Goal: Task Accomplishment & Management: Use online tool/utility

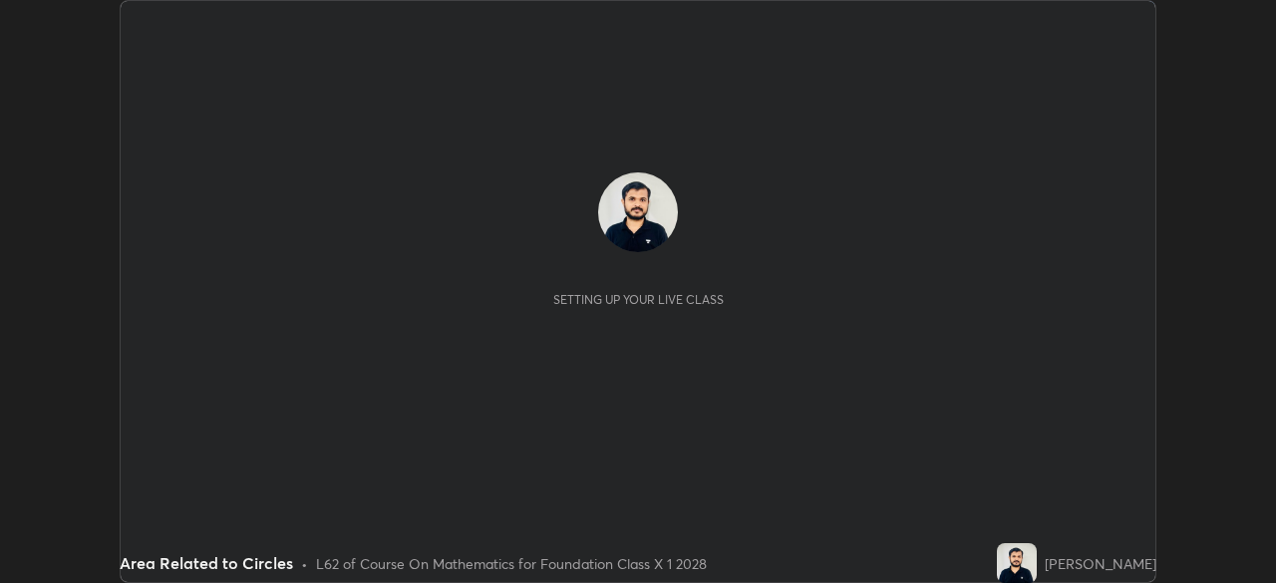
scroll to position [583, 1276]
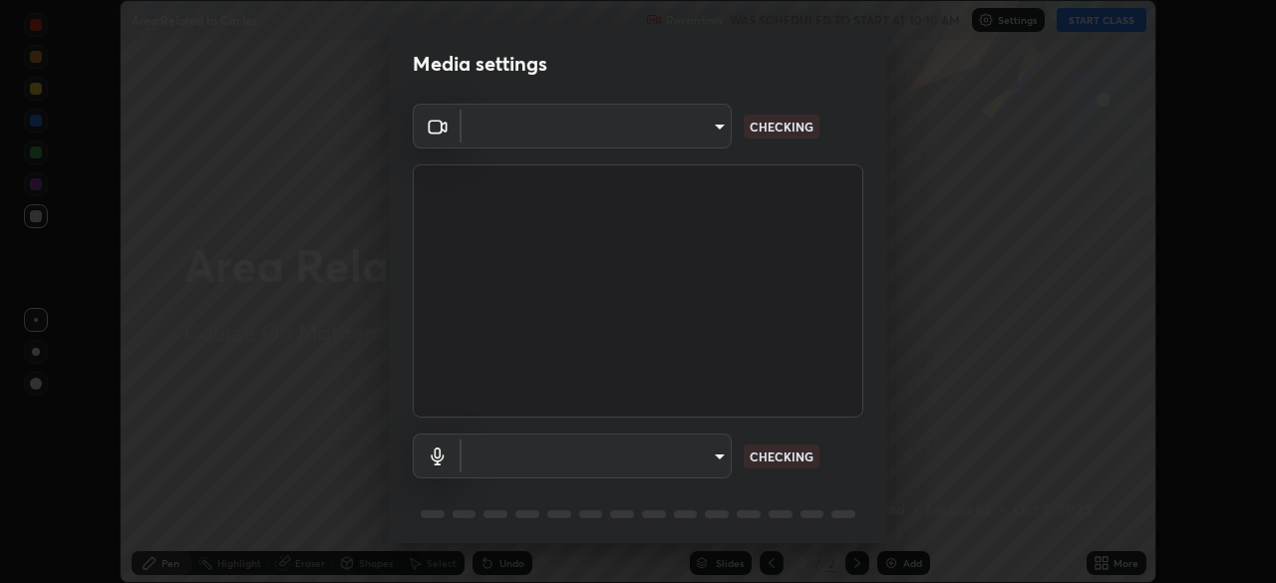
type input "b01729d45edbc9c0263969ae5aeda06708fa428b9a77102190d554404ede5bbd"
type input "default"
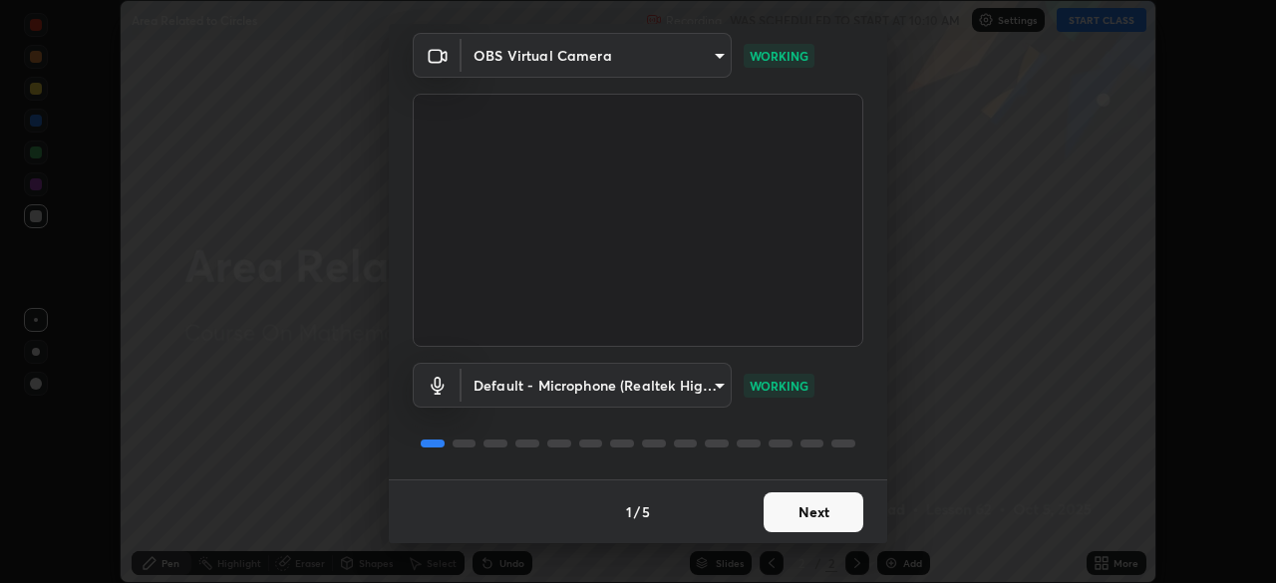
click at [779, 506] on button "Next" at bounding box center [814, 513] width 100 height 40
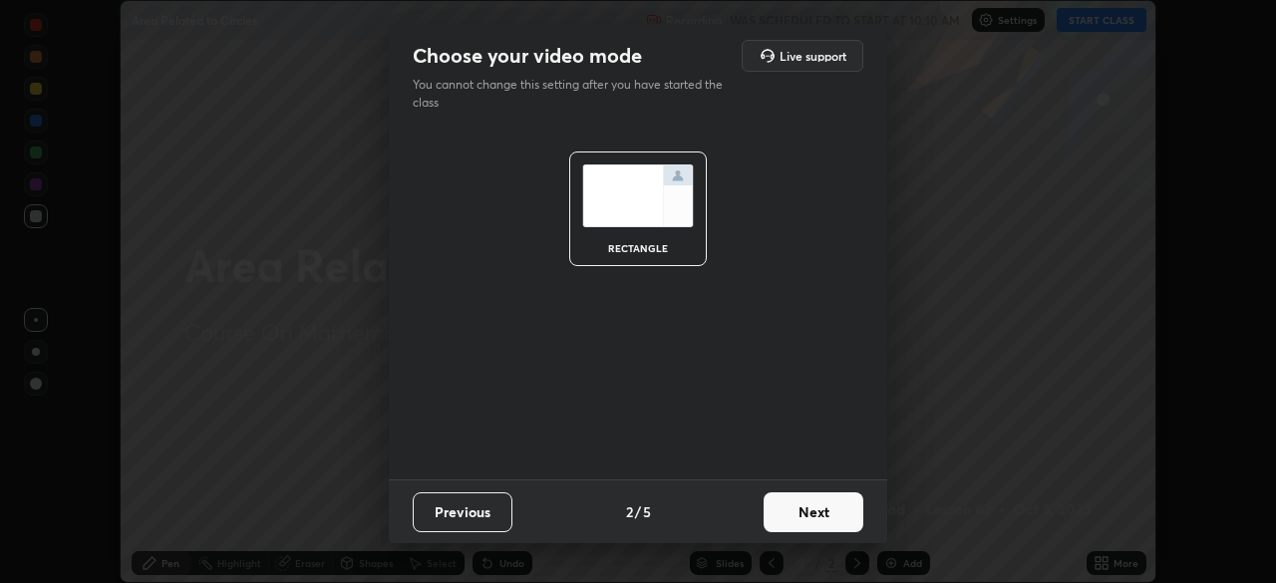
scroll to position [0, 0]
click at [786, 516] on button "Next" at bounding box center [814, 513] width 100 height 40
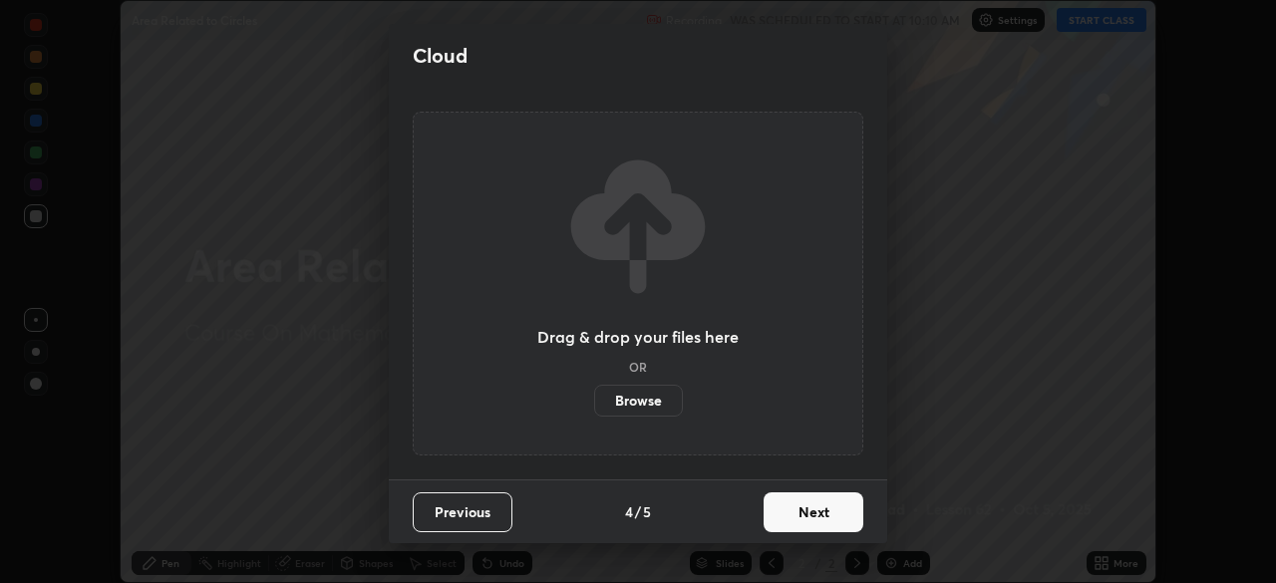
click at [786, 516] on button "Next" at bounding box center [814, 513] width 100 height 40
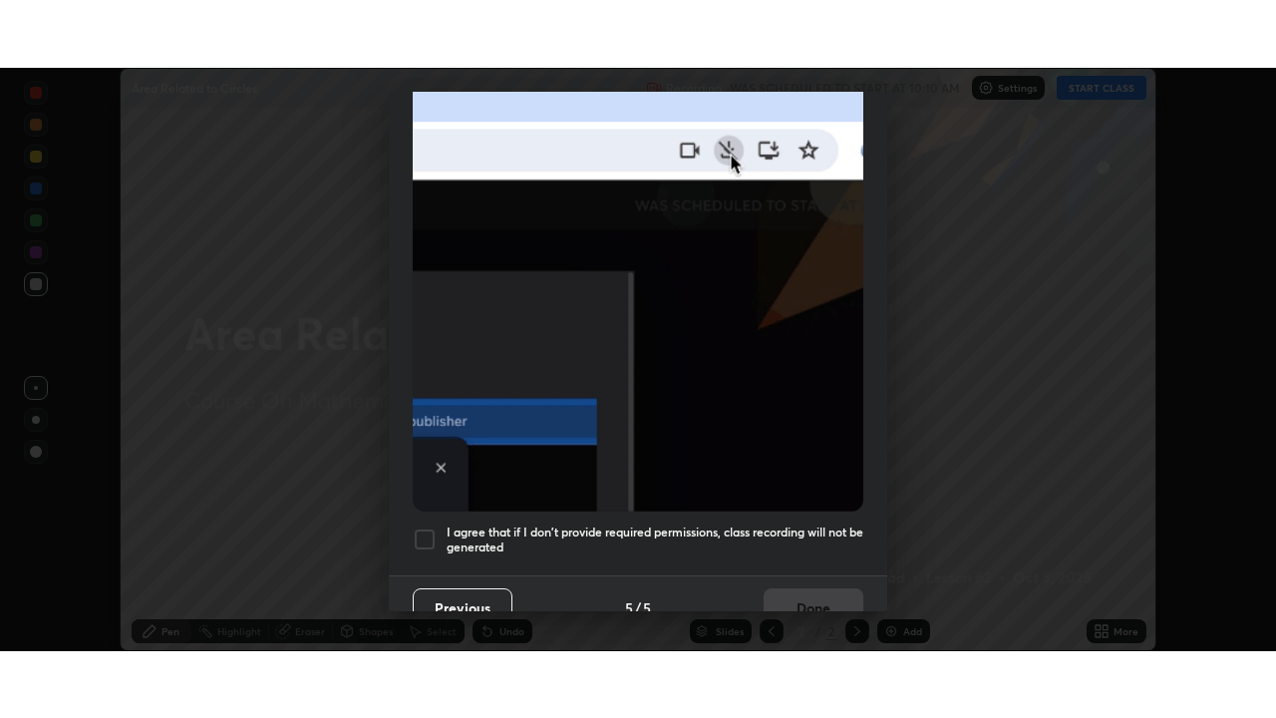
scroll to position [478, 0]
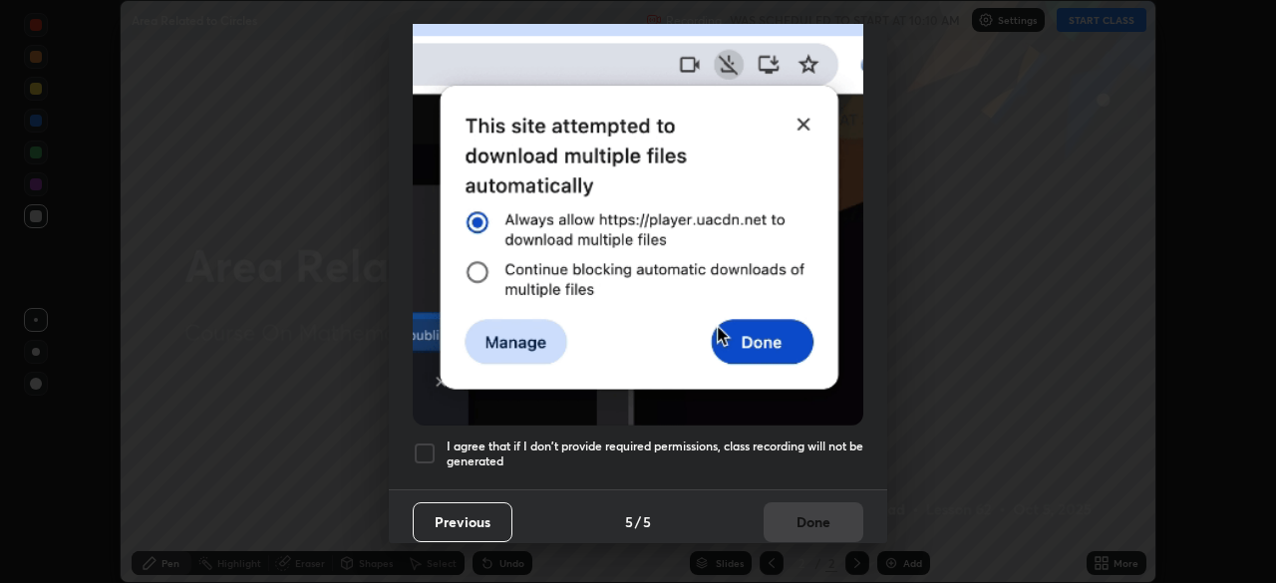
click at [565, 446] on h5 "I agree that if I don't provide required permissions, class recording will not …" at bounding box center [655, 454] width 417 height 31
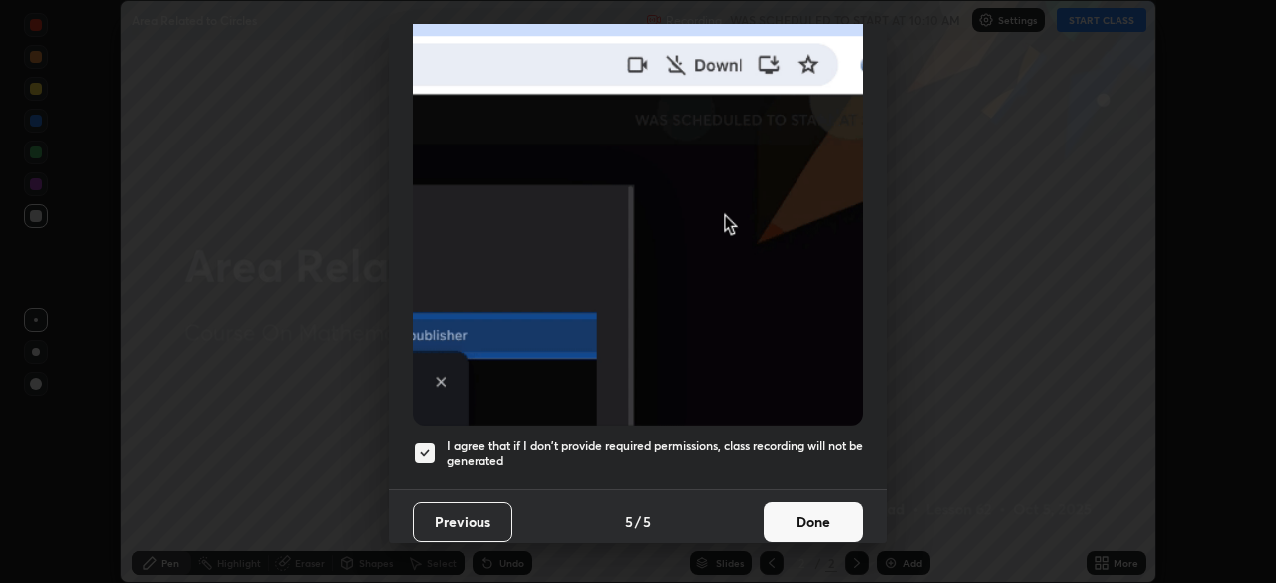
click at [772, 518] on button "Done" at bounding box center [814, 523] width 100 height 40
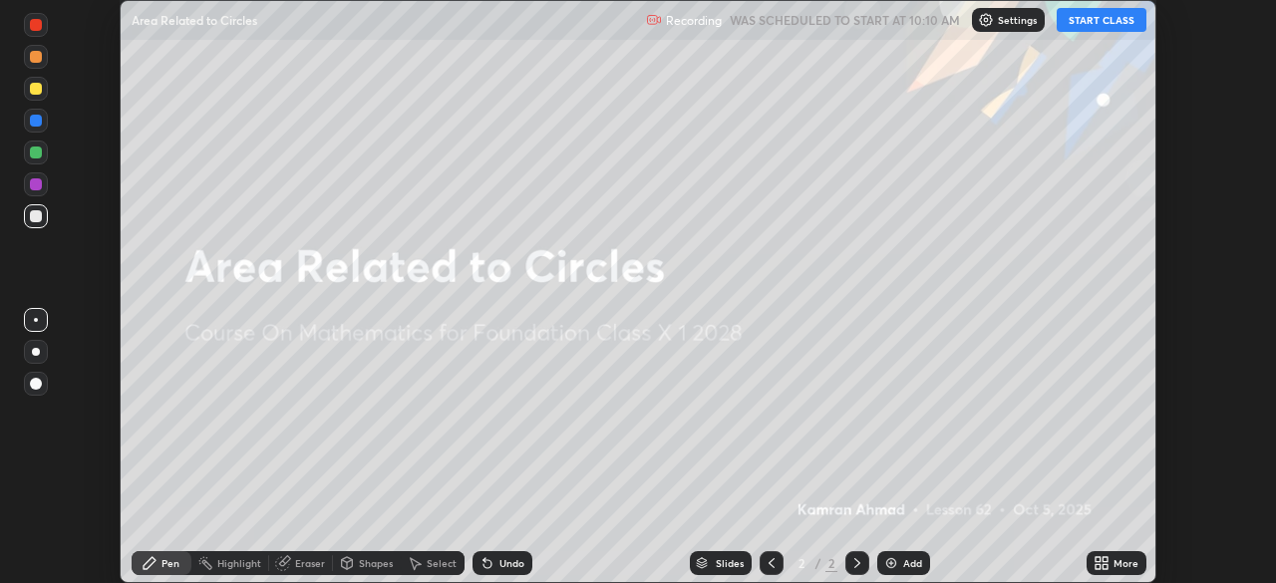
click at [1103, 559] on icon at bounding box center [1105, 559] width 5 height 5
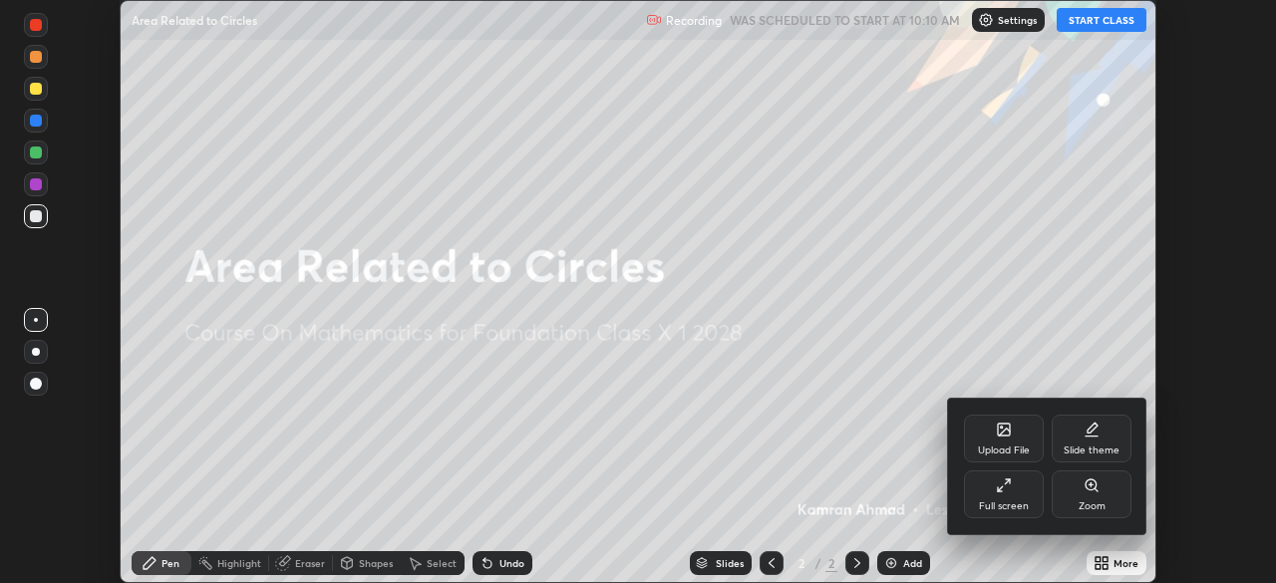
click at [993, 492] on div "Full screen" at bounding box center [1004, 495] width 80 height 48
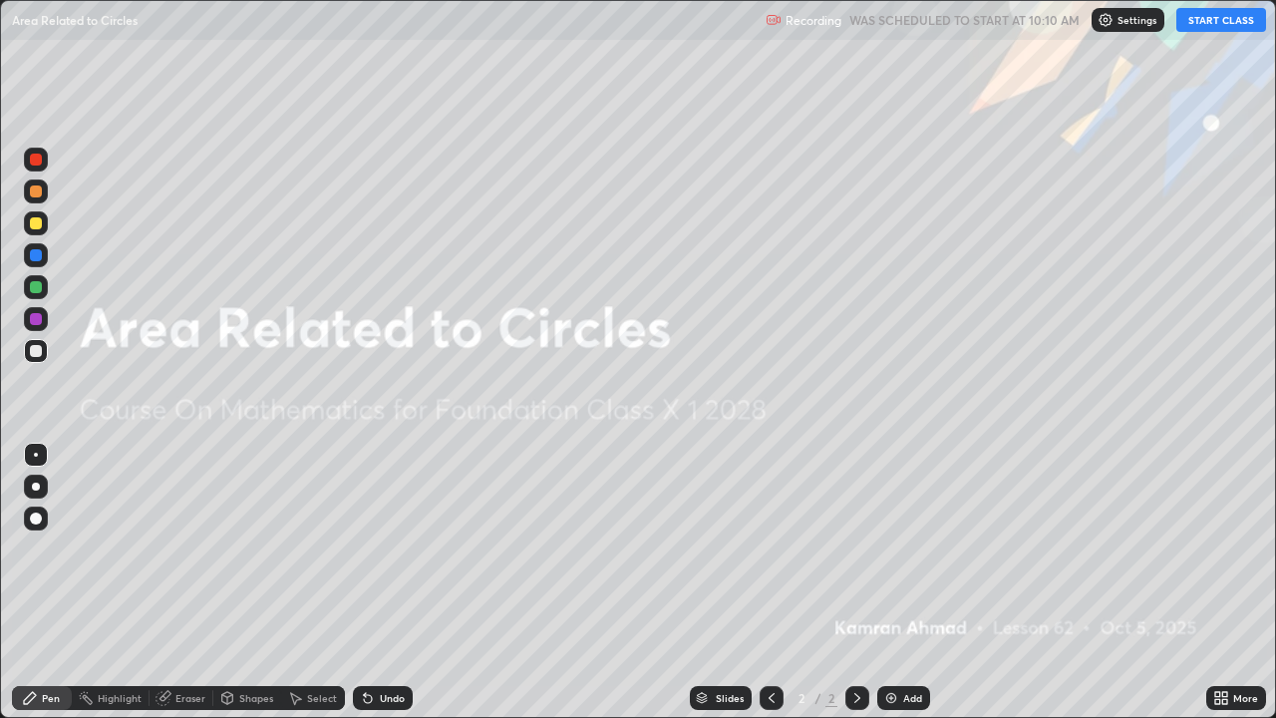
scroll to position [718, 1276]
click at [1222, 18] on button "START CLASS" at bounding box center [1222, 20] width 90 height 24
click at [908, 582] on div "Add" at bounding box center [912, 698] width 19 height 10
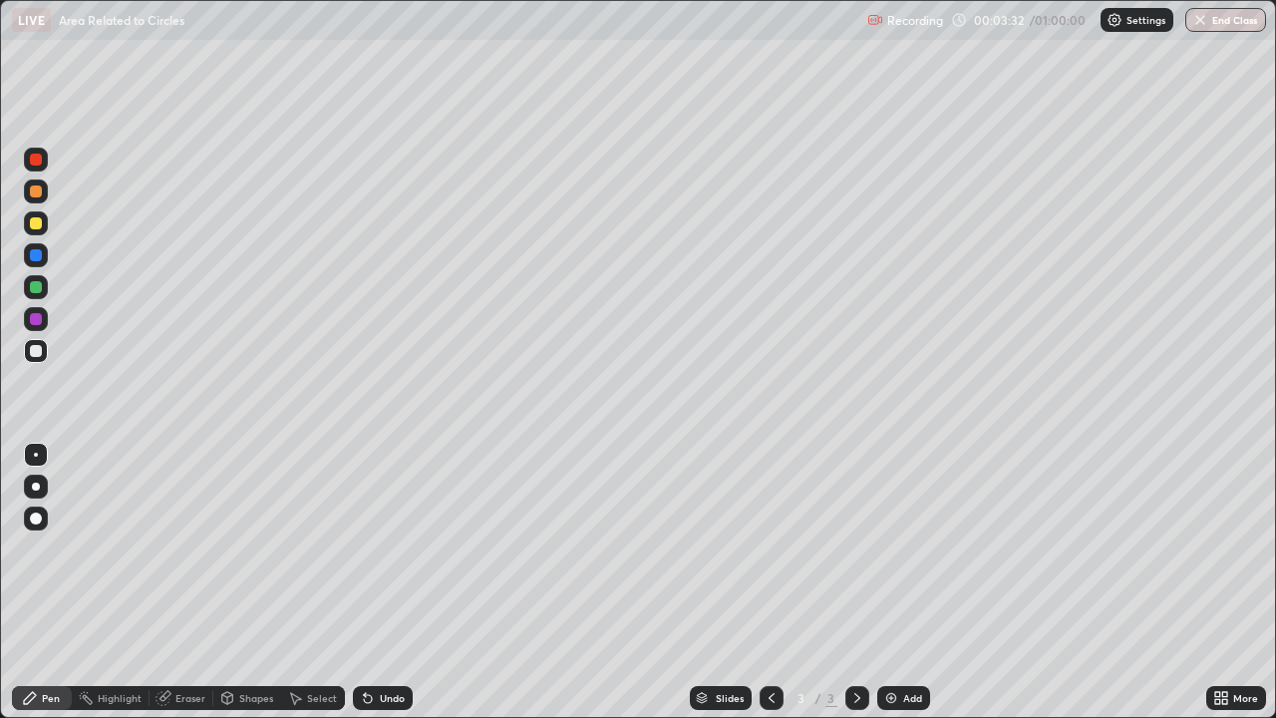
click at [37, 225] on div at bounding box center [36, 223] width 12 height 12
click at [919, 582] on div "Add" at bounding box center [904, 698] width 53 height 24
click at [771, 582] on div at bounding box center [772, 698] width 24 height 24
click at [848, 582] on div at bounding box center [858, 698] width 24 height 24
click at [884, 582] on img at bounding box center [892, 698] width 16 height 16
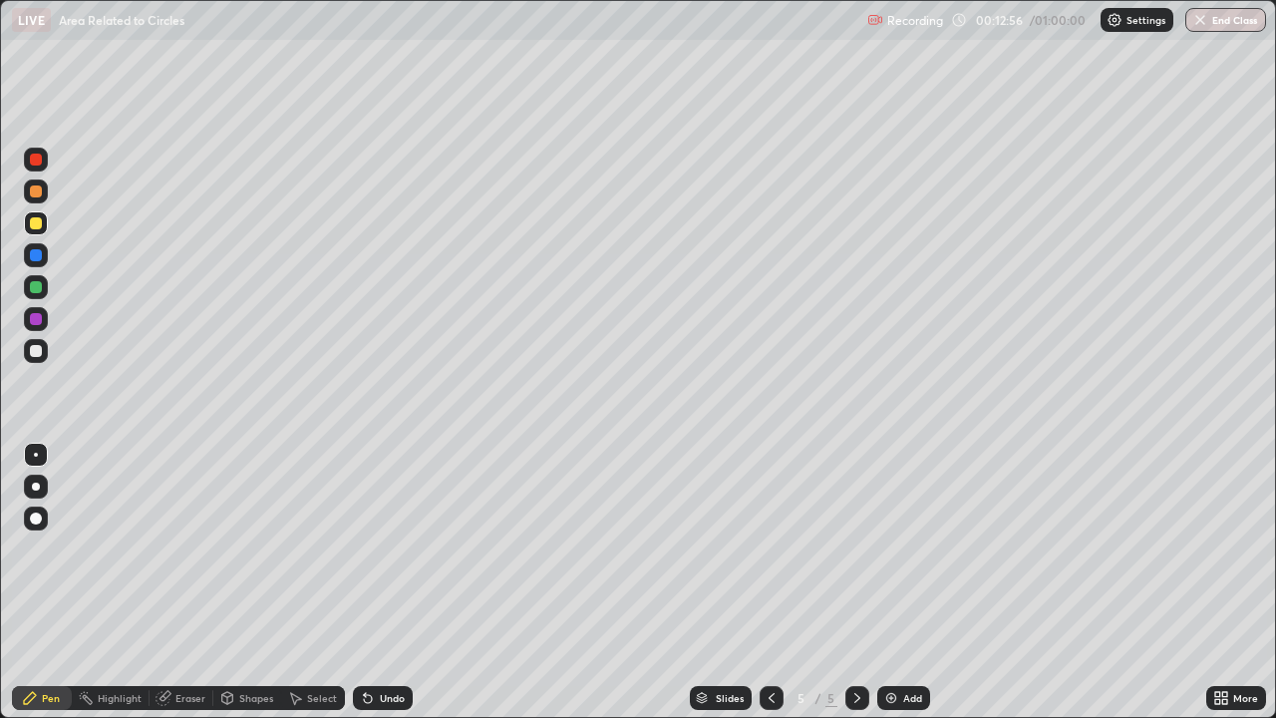
click at [39, 350] on div at bounding box center [36, 351] width 12 height 12
click at [33, 230] on div at bounding box center [36, 223] width 24 height 24
click at [42, 354] on div at bounding box center [36, 351] width 24 height 24
click at [41, 229] on div at bounding box center [36, 223] width 24 height 24
click at [380, 582] on div "Undo" at bounding box center [392, 698] width 25 height 10
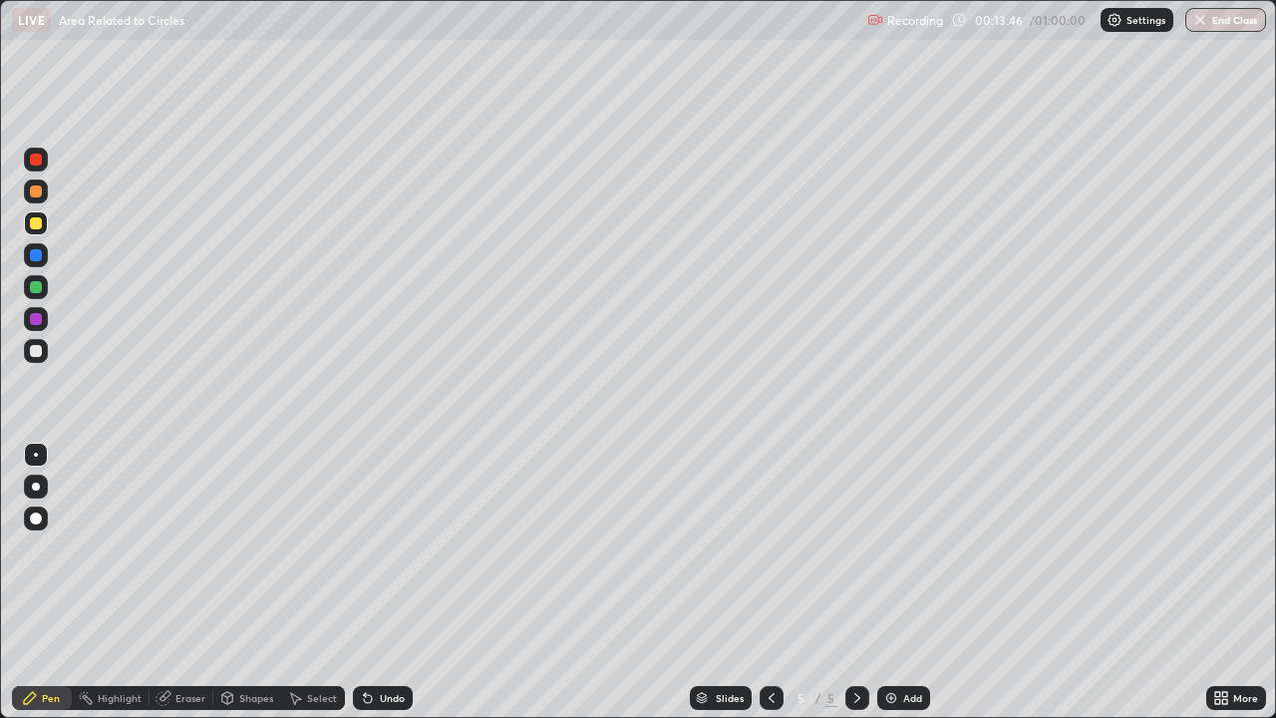
click at [380, 582] on div "Undo" at bounding box center [392, 698] width 25 height 10
click at [375, 582] on div "Undo" at bounding box center [383, 698] width 60 height 24
click at [380, 582] on div "Undo" at bounding box center [392, 698] width 25 height 10
click at [36, 348] on div at bounding box center [36, 351] width 12 height 12
click at [391, 582] on div "Undo" at bounding box center [392, 698] width 25 height 10
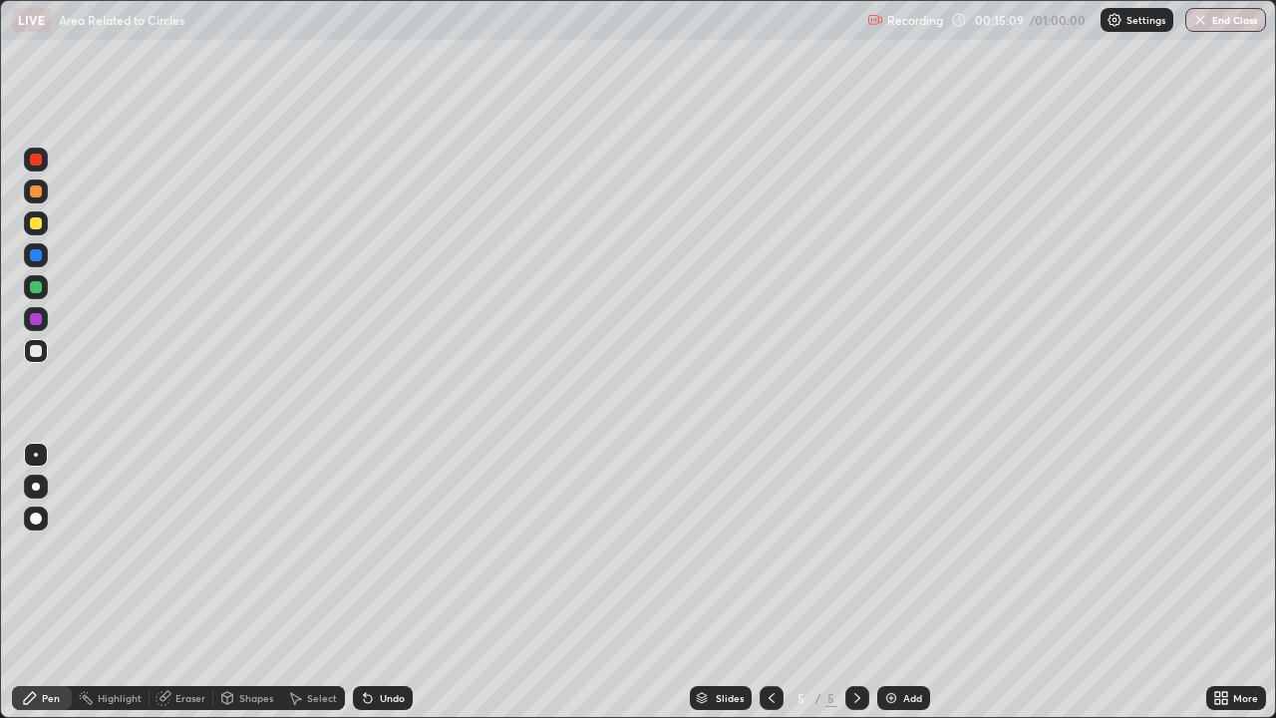
click at [42, 223] on div at bounding box center [36, 223] width 24 height 24
click at [46, 351] on div at bounding box center [36, 351] width 24 height 24
click at [35, 313] on div at bounding box center [36, 319] width 12 height 12
click at [42, 225] on div at bounding box center [36, 223] width 24 height 24
click at [371, 582] on icon at bounding box center [368, 698] width 16 height 16
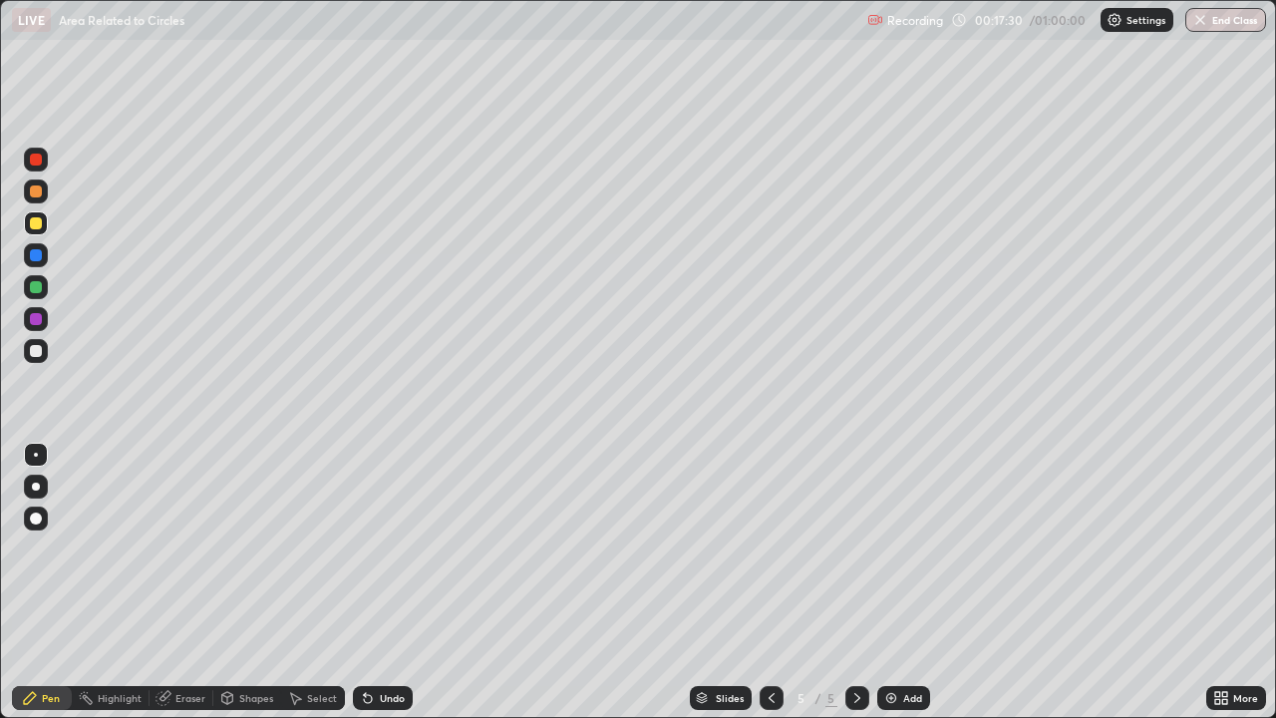
click at [170, 582] on icon at bounding box center [164, 698] width 16 height 16
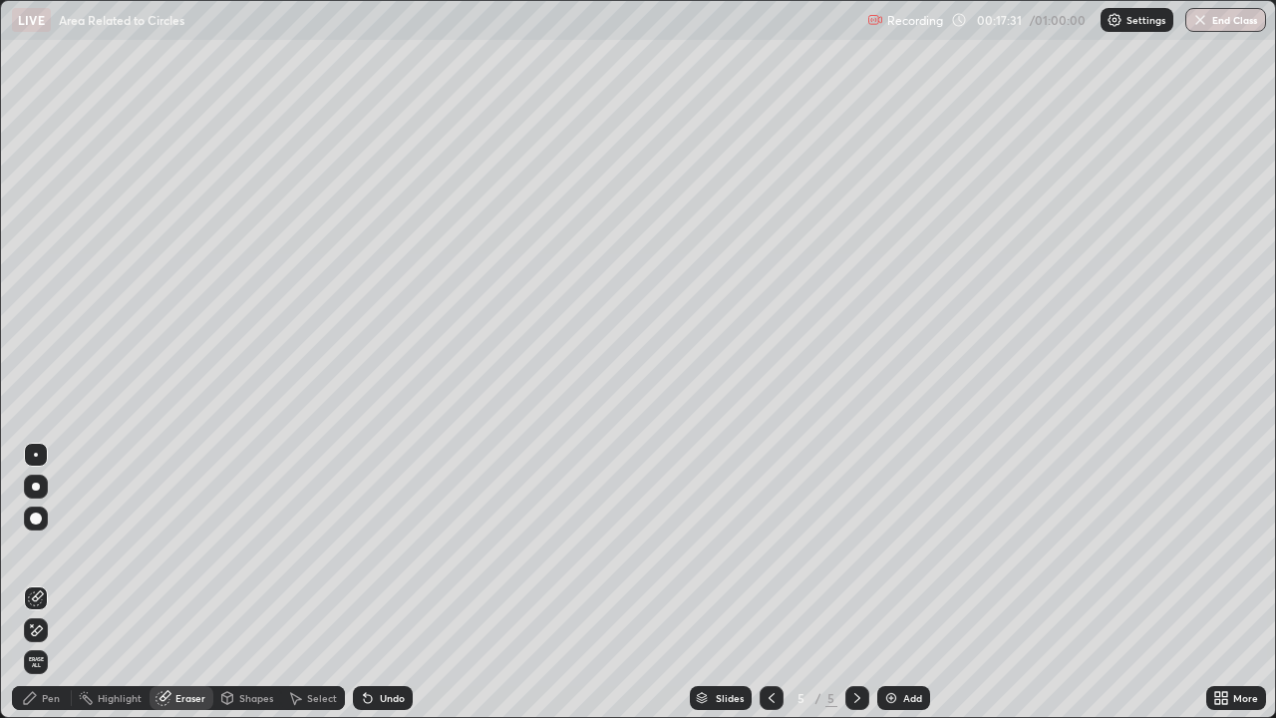
click at [31, 582] on icon at bounding box center [36, 630] width 16 height 17
click at [52, 582] on div "Pen" at bounding box center [51, 698] width 18 height 10
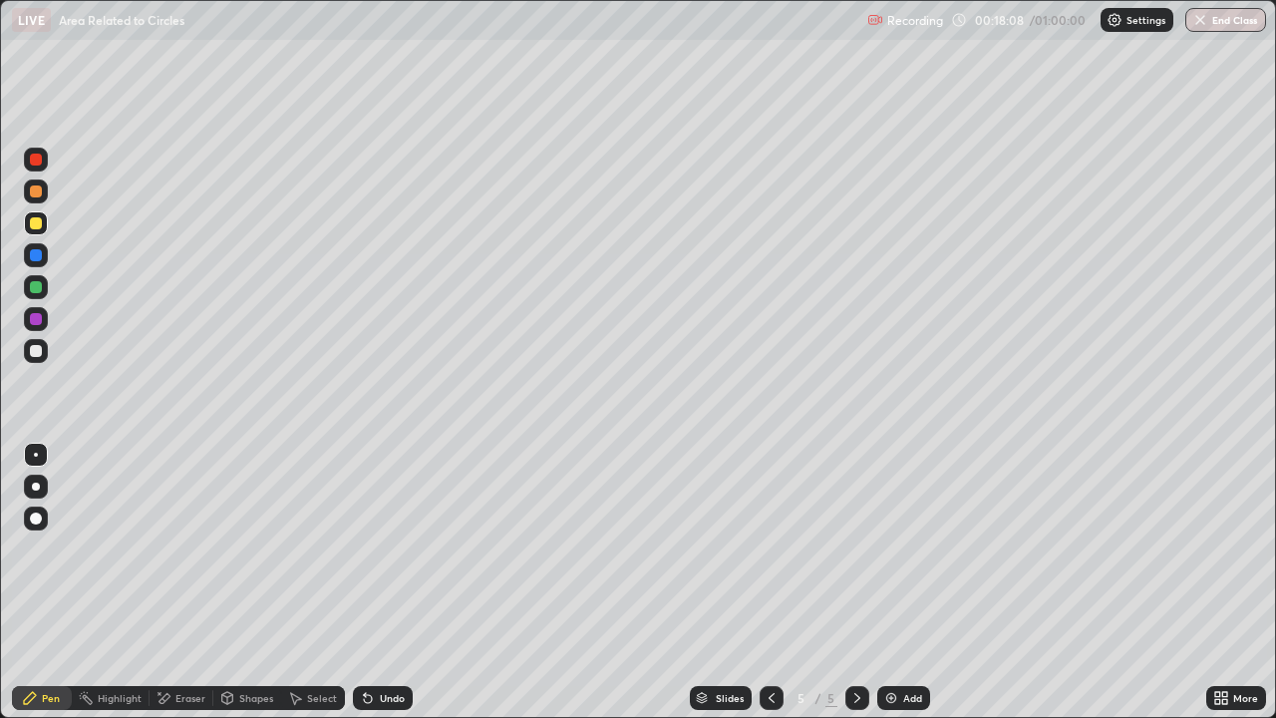
click at [382, 582] on div "Undo" at bounding box center [392, 698] width 25 height 10
click at [384, 582] on div "Undo" at bounding box center [392, 698] width 25 height 10
click at [388, 582] on div "Undo" at bounding box center [392, 698] width 25 height 10
click at [372, 582] on icon at bounding box center [368, 698] width 16 height 16
click at [383, 582] on div "Undo" at bounding box center [392, 698] width 25 height 10
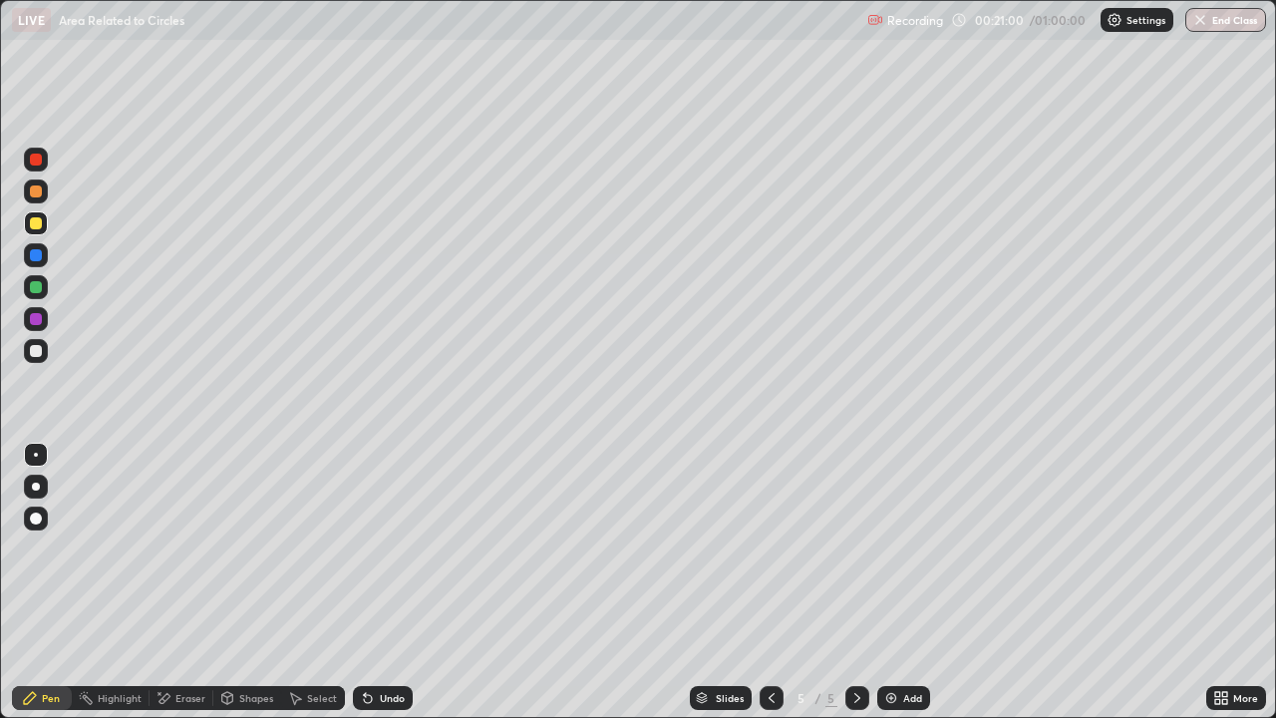
click at [31, 356] on div at bounding box center [36, 351] width 12 height 12
click at [396, 582] on div "Undo" at bounding box center [392, 698] width 25 height 10
click at [903, 582] on div "Add" at bounding box center [912, 698] width 19 height 10
click at [40, 224] on div at bounding box center [36, 223] width 12 height 12
click at [382, 582] on div "Undo" at bounding box center [383, 698] width 60 height 24
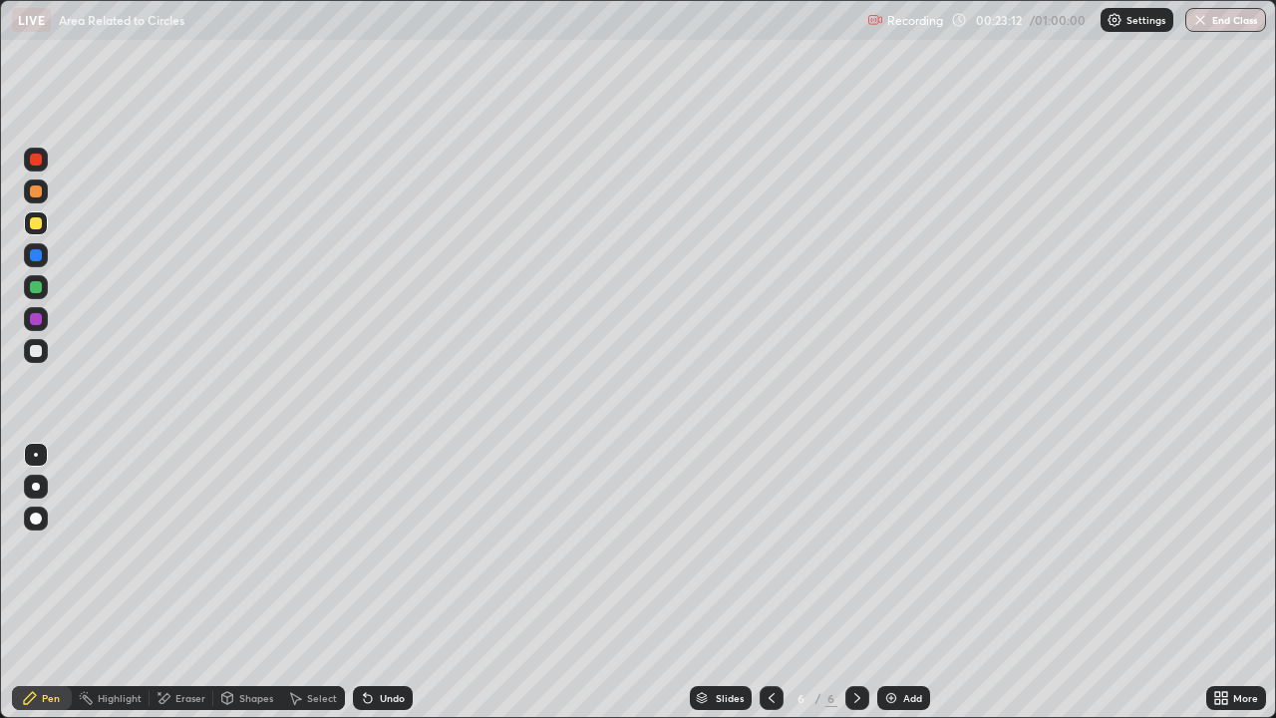
click at [39, 349] on div at bounding box center [36, 351] width 12 height 12
click at [44, 228] on div at bounding box center [36, 223] width 24 height 24
click at [27, 349] on div at bounding box center [36, 351] width 24 height 24
click at [40, 194] on div at bounding box center [36, 191] width 12 height 12
click at [38, 224] on div at bounding box center [36, 223] width 12 height 12
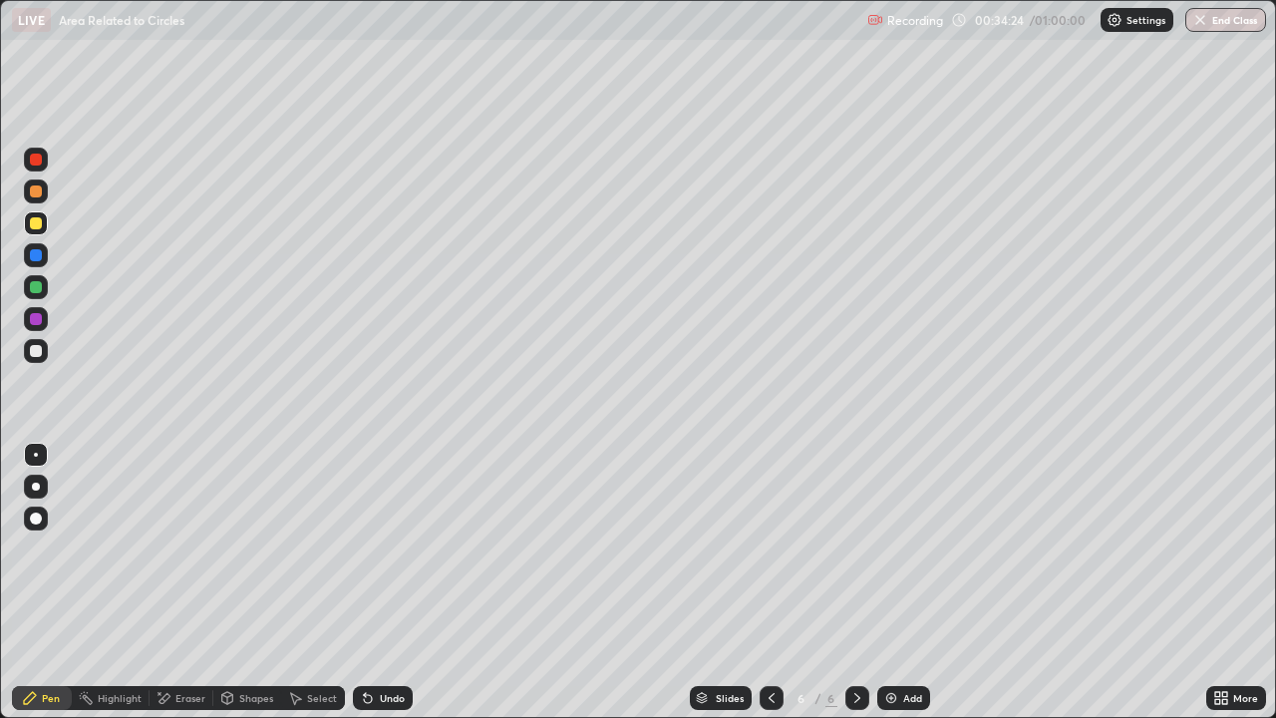
click at [37, 255] on div at bounding box center [36, 255] width 12 height 12
click at [371, 582] on div "Undo" at bounding box center [383, 698] width 60 height 24
click at [373, 582] on icon at bounding box center [368, 698] width 16 height 16
click at [374, 582] on div "Undo" at bounding box center [383, 698] width 60 height 24
click at [377, 582] on div "Undo" at bounding box center [383, 698] width 60 height 24
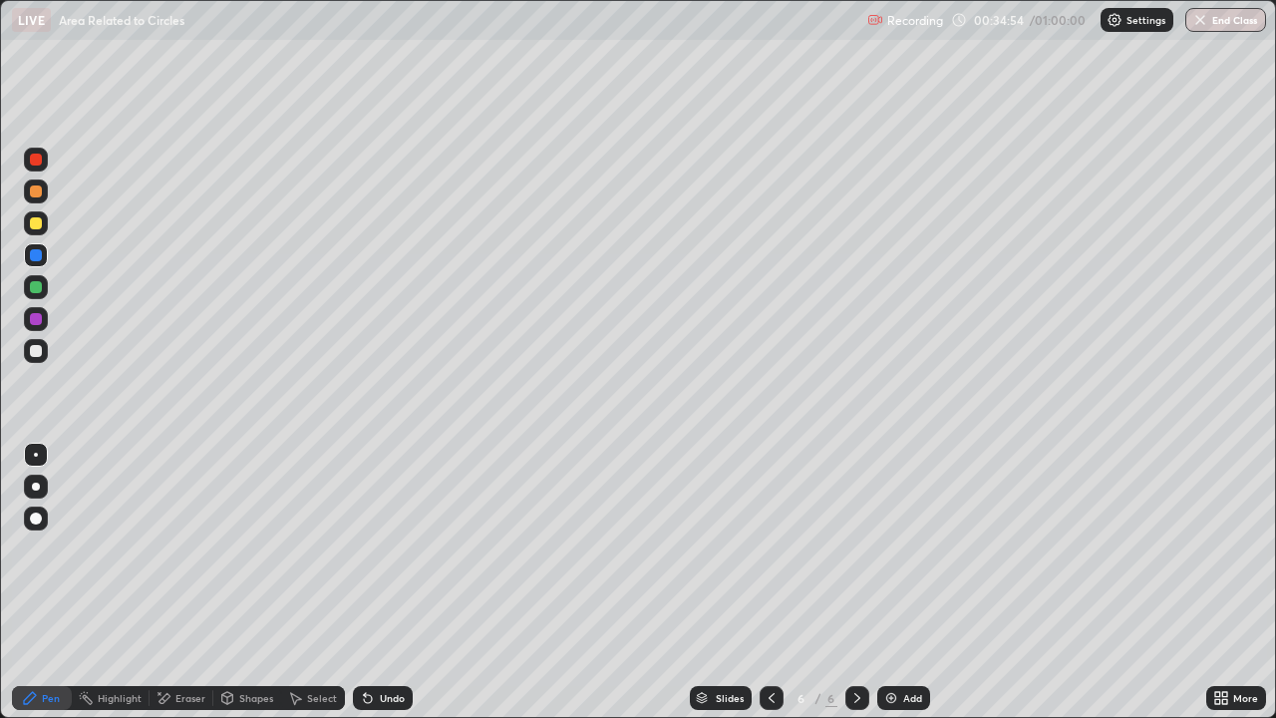
click at [375, 582] on div "Undo" at bounding box center [383, 698] width 60 height 24
click at [374, 582] on div "Undo" at bounding box center [383, 698] width 60 height 24
click at [373, 582] on div "Undo" at bounding box center [383, 698] width 60 height 24
click at [372, 582] on icon at bounding box center [368, 698] width 16 height 16
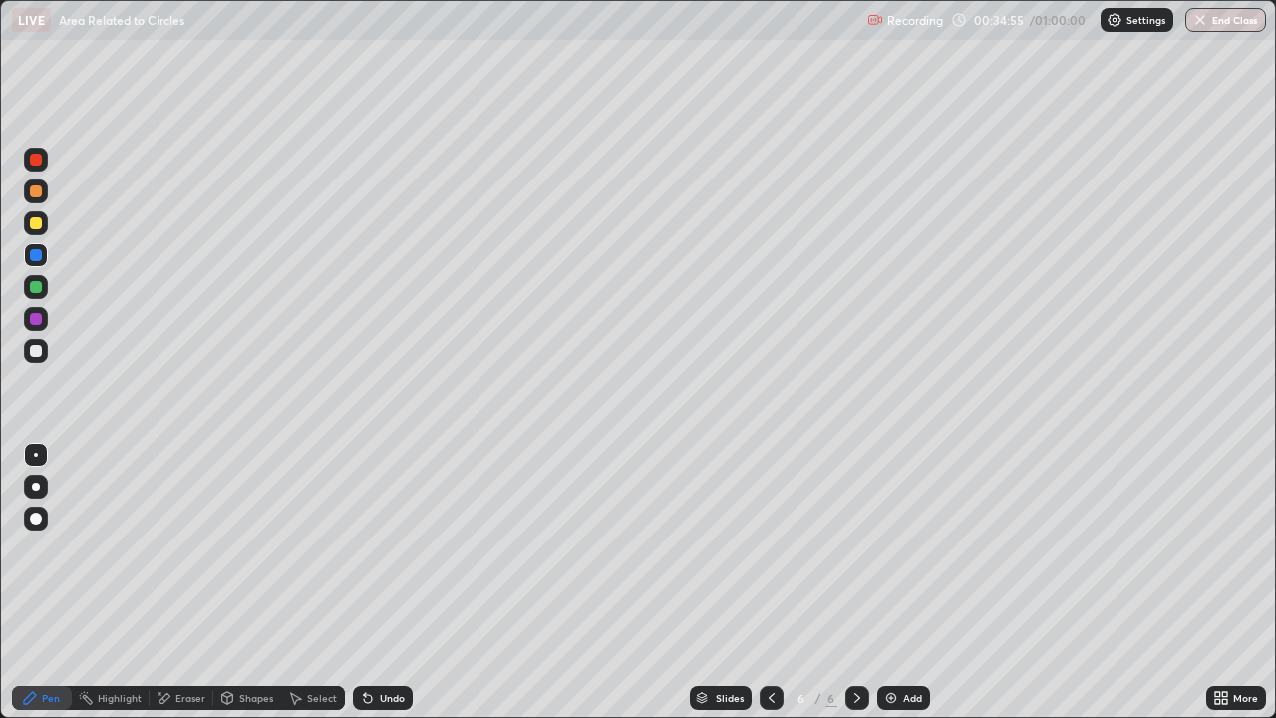
click at [371, 582] on icon at bounding box center [368, 698] width 16 height 16
click at [365, 582] on icon at bounding box center [368, 699] width 8 height 8
click at [369, 582] on icon at bounding box center [368, 698] width 16 height 16
click at [368, 582] on icon at bounding box center [368, 698] width 16 height 16
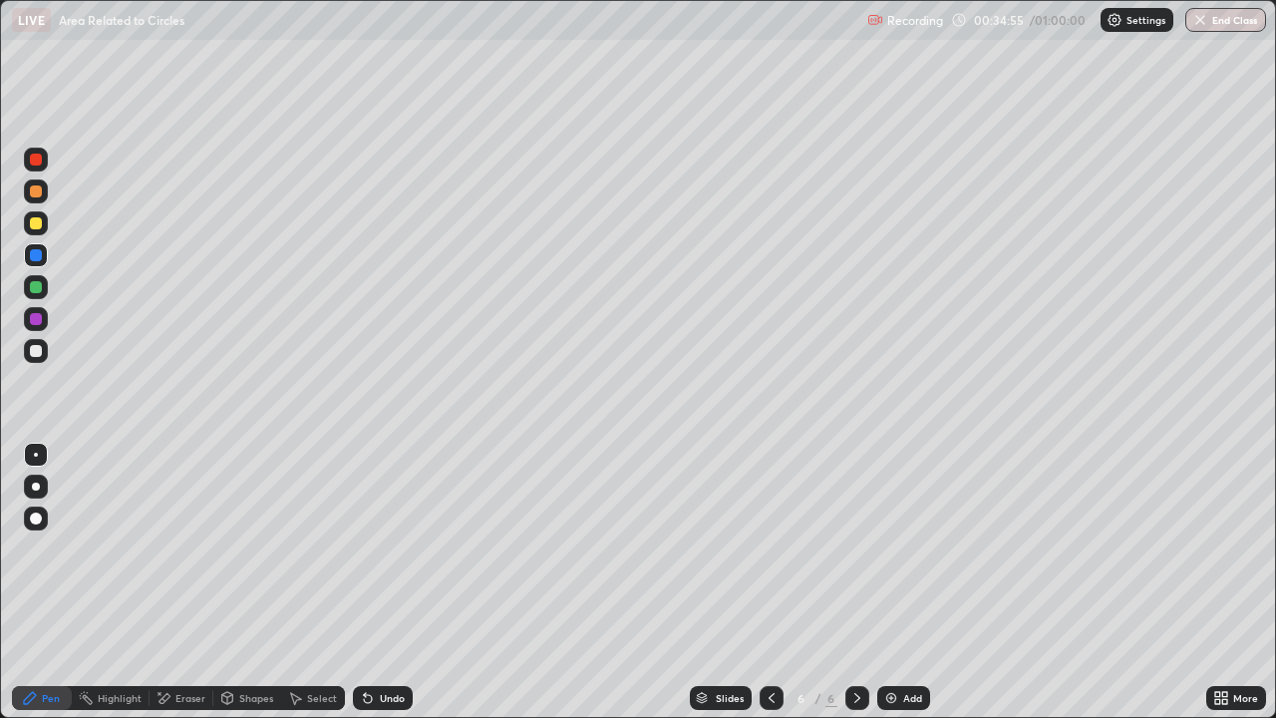
click at [372, 582] on icon at bounding box center [368, 698] width 16 height 16
click at [374, 582] on div "Undo" at bounding box center [383, 698] width 60 height 24
click at [373, 582] on icon at bounding box center [368, 698] width 16 height 16
click at [365, 582] on icon at bounding box center [368, 699] width 8 height 8
click at [37, 224] on div at bounding box center [36, 223] width 12 height 12
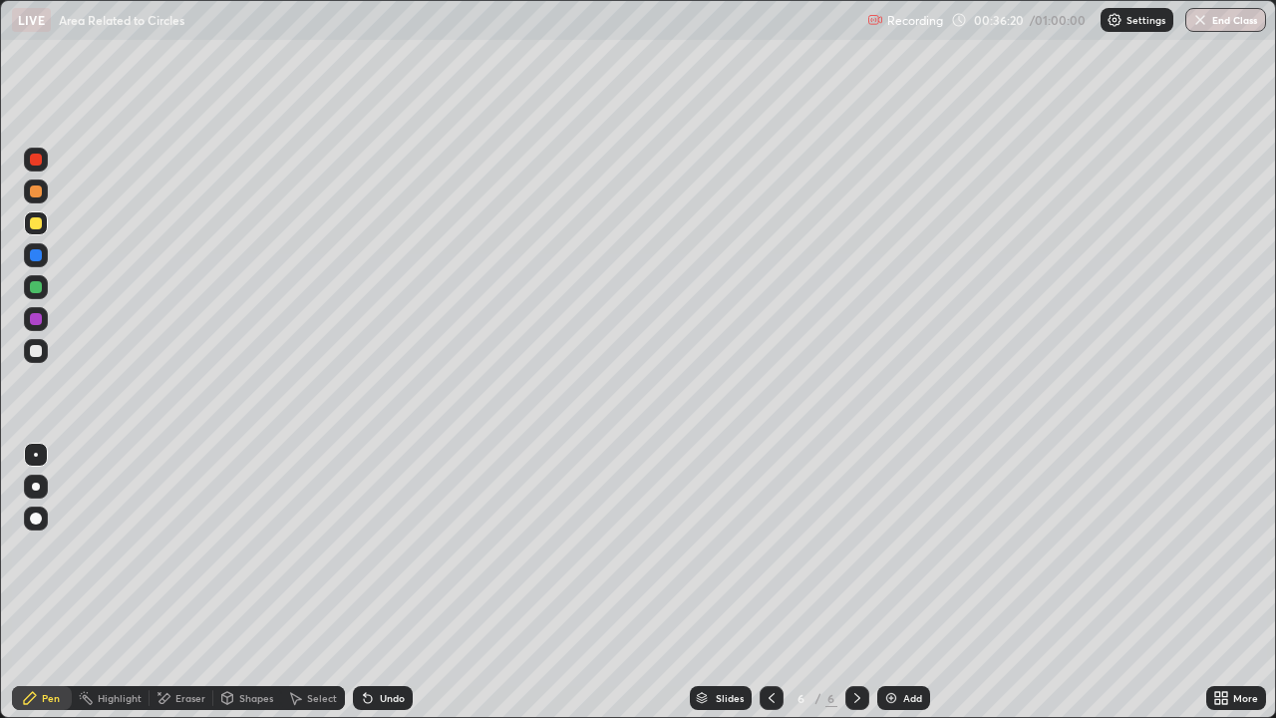
click at [903, 582] on div "Add" at bounding box center [904, 698] width 53 height 24
click at [31, 352] on div at bounding box center [36, 351] width 12 height 12
click at [34, 224] on div at bounding box center [36, 223] width 12 height 12
click at [28, 192] on div at bounding box center [36, 192] width 24 height 24
click at [174, 582] on div "Eraser" at bounding box center [182, 698] width 64 height 24
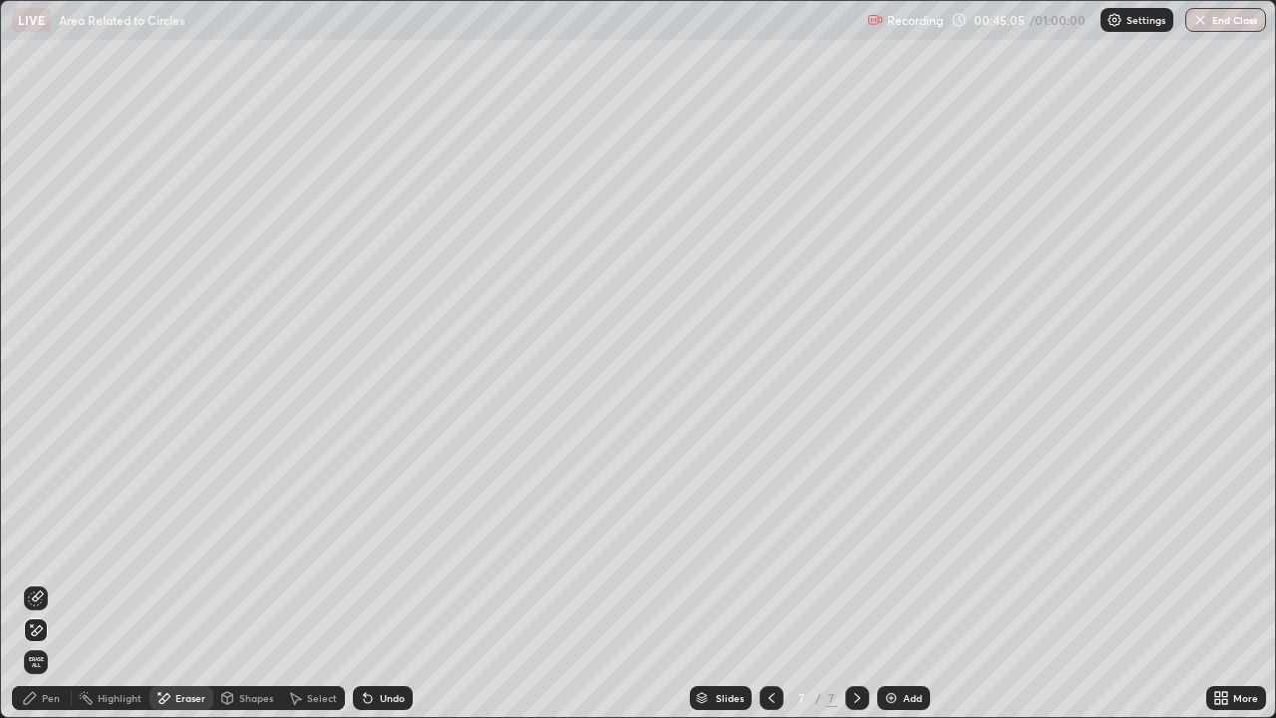
click at [37, 582] on icon at bounding box center [30, 698] width 16 height 16
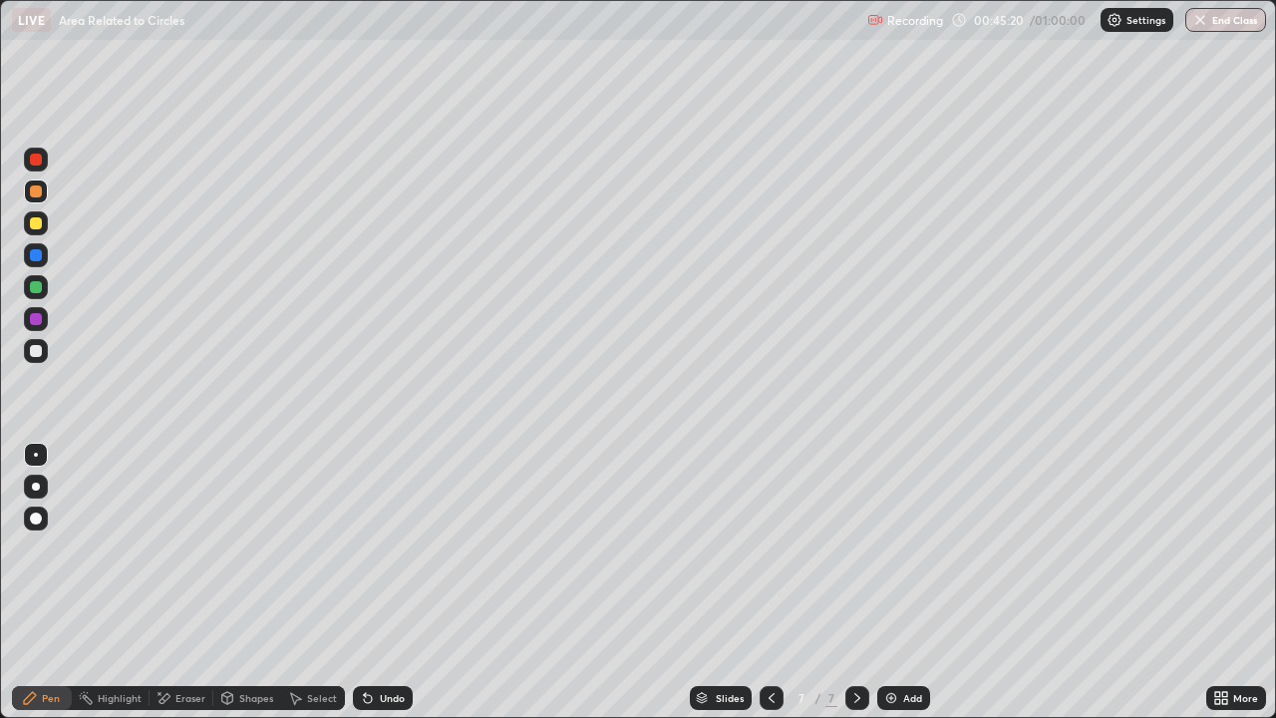
click at [893, 582] on div "Add" at bounding box center [904, 698] width 53 height 24
click at [388, 582] on div "Undo" at bounding box center [392, 698] width 25 height 10
click at [372, 582] on div "Undo" at bounding box center [383, 698] width 60 height 24
click at [389, 582] on div "Undo" at bounding box center [392, 698] width 25 height 10
click at [374, 582] on div "Undo" at bounding box center [383, 698] width 60 height 24
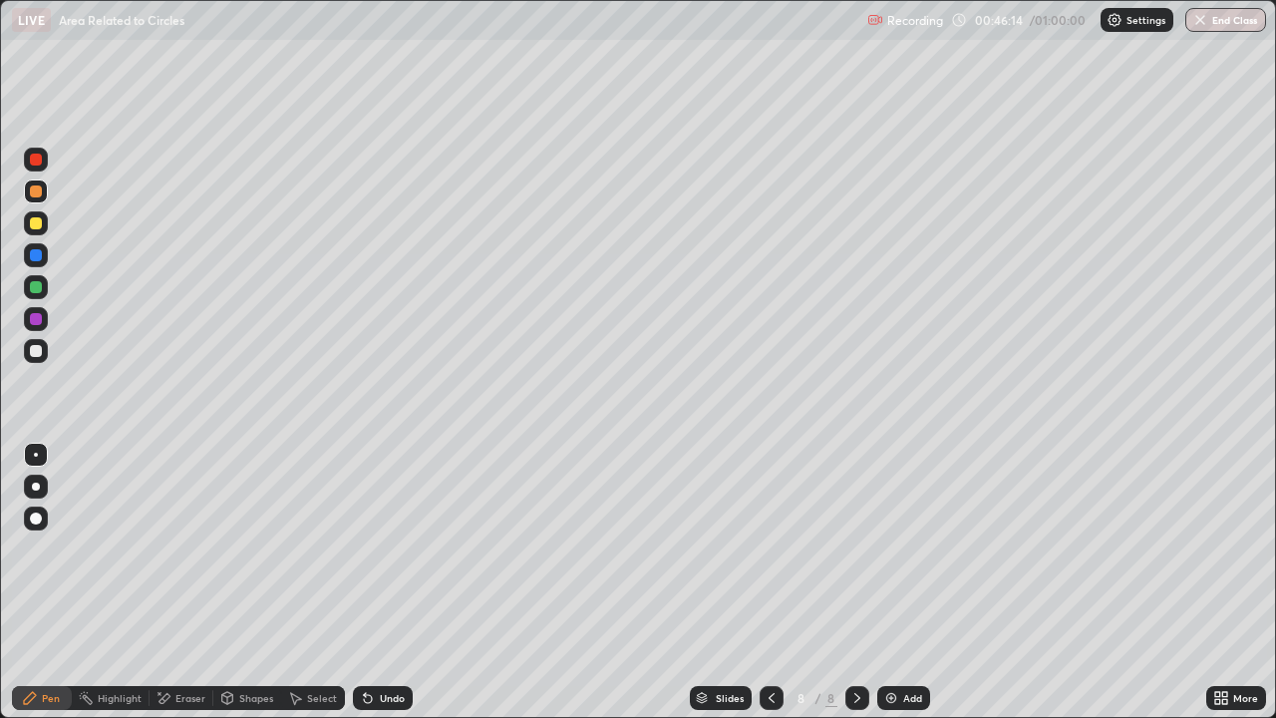
click at [377, 582] on div "Undo" at bounding box center [383, 698] width 60 height 24
click at [32, 225] on div at bounding box center [36, 223] width 12 height 12
click at [37, 196] on div at bounding box center [36, 191] width 12 height 12
click at [39, 225] on div at bounding box center [36, 223] width 12 height 12
click at [34, 349] on div at bounding box center [36, 351] width 12 height 12
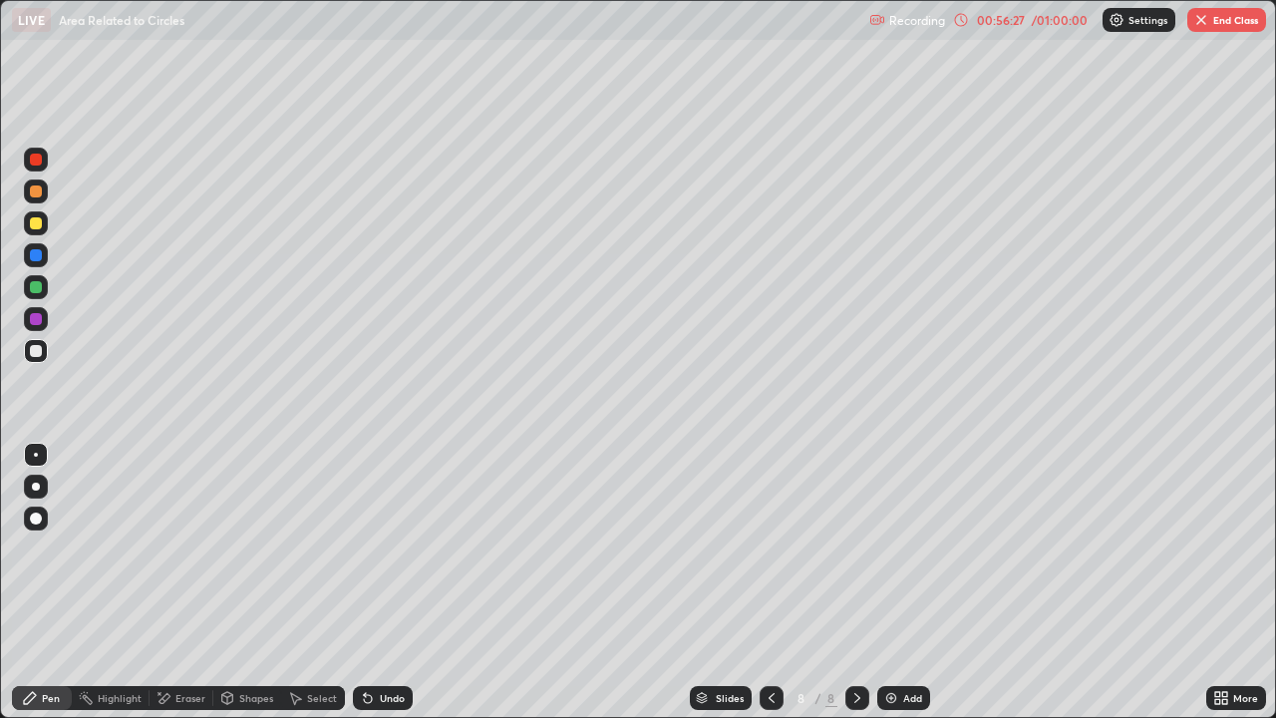
click at [1213, 25] on button "End Class" at bounding box center [1227, 20] width 79 height 24
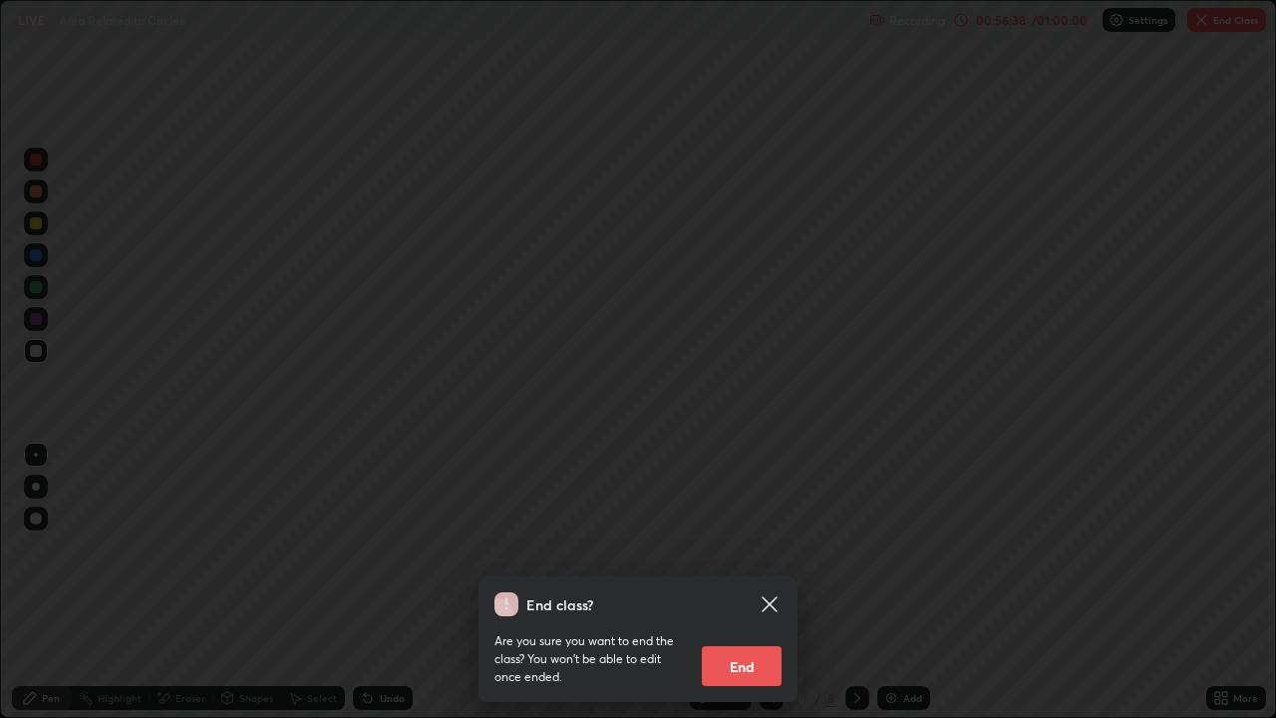
click at [711, 582] on button "End" at bounding box center [742, 666] width 80 height 40
